Goal: Task Accomplishment & Management: Complete application form

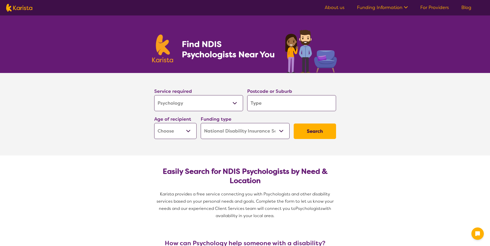
select select "Psychology"
select select "NDIS"
select select "Psychology"
select select "NDIS"
type input "W"
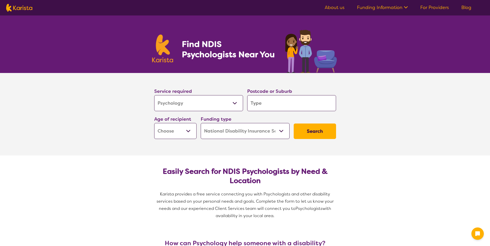
type input "W"
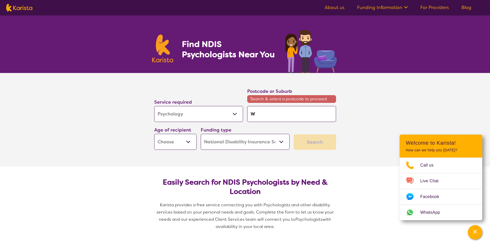
type input "We"
type input "[PERSON_NAME]"
type input "West"
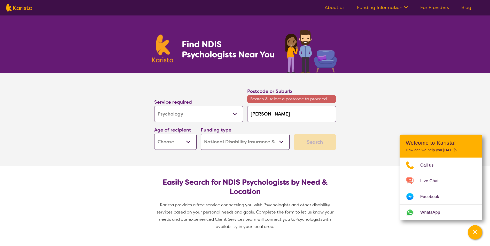
type input "West"
type input "West R"
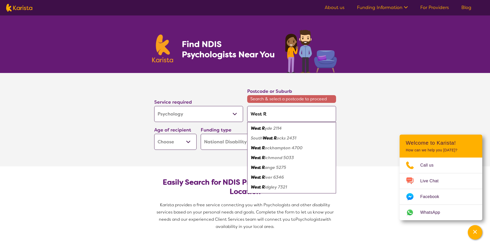
type input "West Ri"
type input "[PERSON_NAME]"
type input "West Rich"
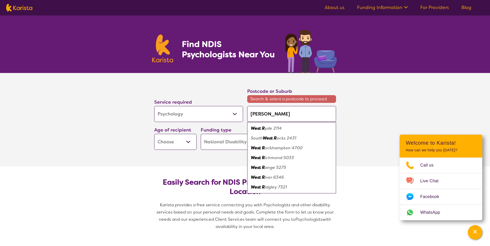
type input "West Rich"
type input "West Richm"
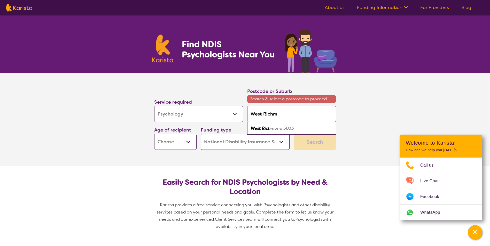
type input "West Richmo"
click at [288, 127] on em "nd 5033" at bounding box center [285, 128] width 17 height 5
type input "5033"
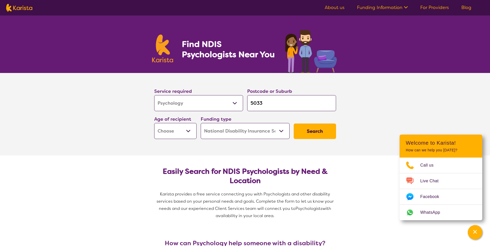
click at [175, 133] on select "Early Childhood - 0 to 9 Child - 10 to 11 Adolescent - 12 to 17 Adult - 18 to 6…" at bounding box center [175, 131] width 42 height 16
select select "AD"
click at [154, 123] on select "Early Childhood - 0 to 9 Child - 10 to 11 Adolescent - 12 to 17 Adult - 18 to 6…" at bounding box center [175, 131] width 42 height 16
select select "AD"
click at [268, 134] on select "Home Care Package (HCP) National Disability Insurance Scheme (NDIS) I don't know" at bounding box center [245, 131] width 89 height 16
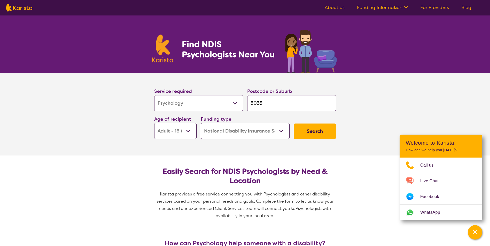
click at [201, 123] on select "Home Care Package (HCP) National Disability Insurance Scheme (NDIS) I don't know" at bounding box center [245, 131] width 89 height 16
click at [310, 128] on button "Search" at bounding box center [315, 132] width 42 height 16
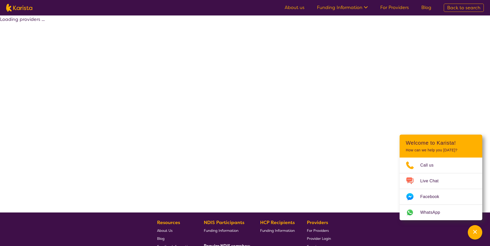
select select "by_score"
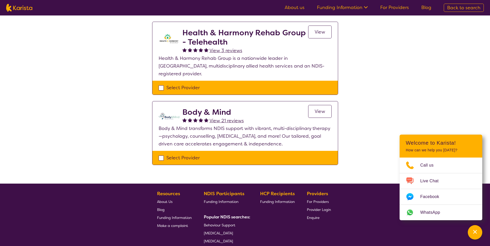
scroll to position [338, 0]
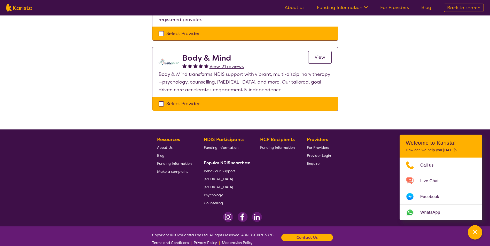
click at [255, 76] on p "Body & Mind transforms NDIS support with vibrant, multi-disciplinary therapy—ps…" at bounding box center [245, 82] width 173 height 23
click at [186, 100] on div "Select Provider" at bounding box center [245, 104] width 173 height 8
checkbox input "true"
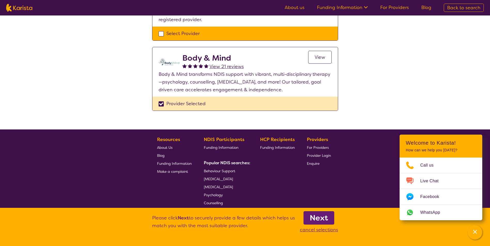
click at [317, 214] on b "Next" at bounding box center [319, 218] width 18 height 10
